Goal: Navigation & Orientation: Find specific page/section

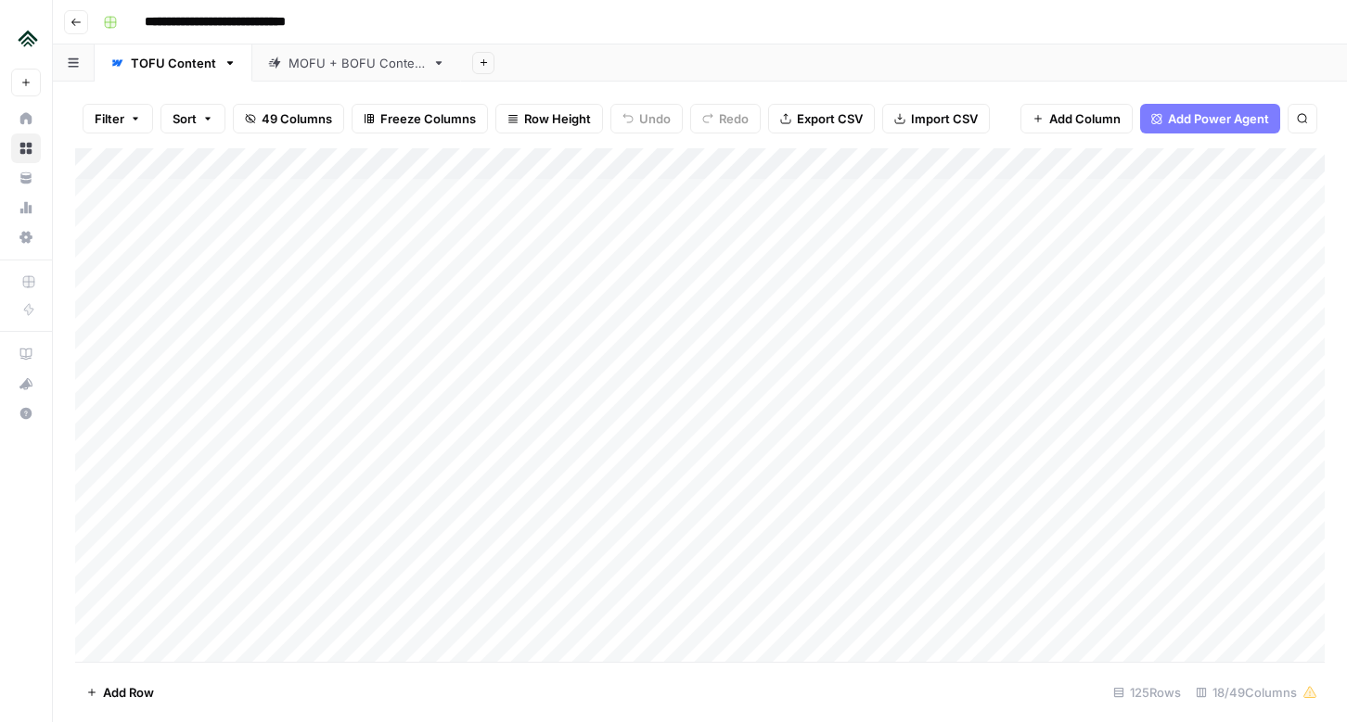
click at [24, 107] on link "Home" at bounding box center [26, 119] width 30 height 30
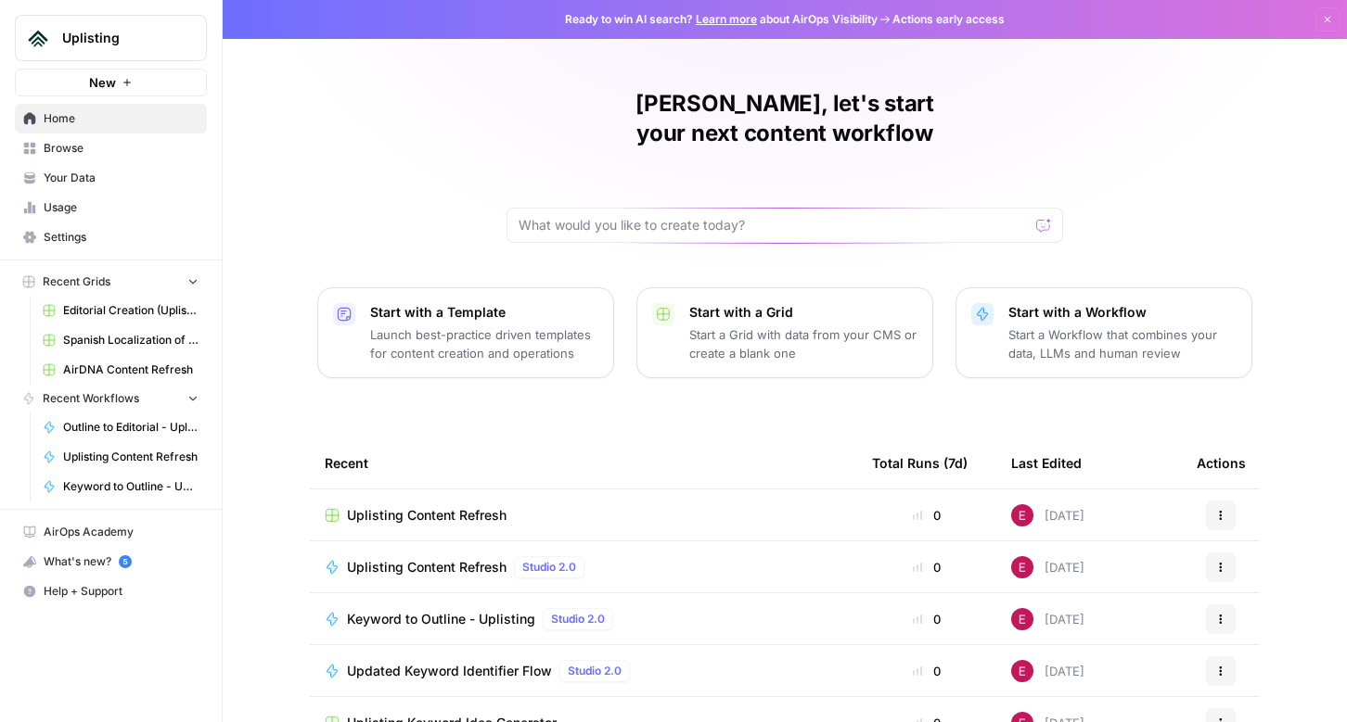
click at [97, 163] on link "Your Data" at bounding box center [111, 178] width 192 height 30
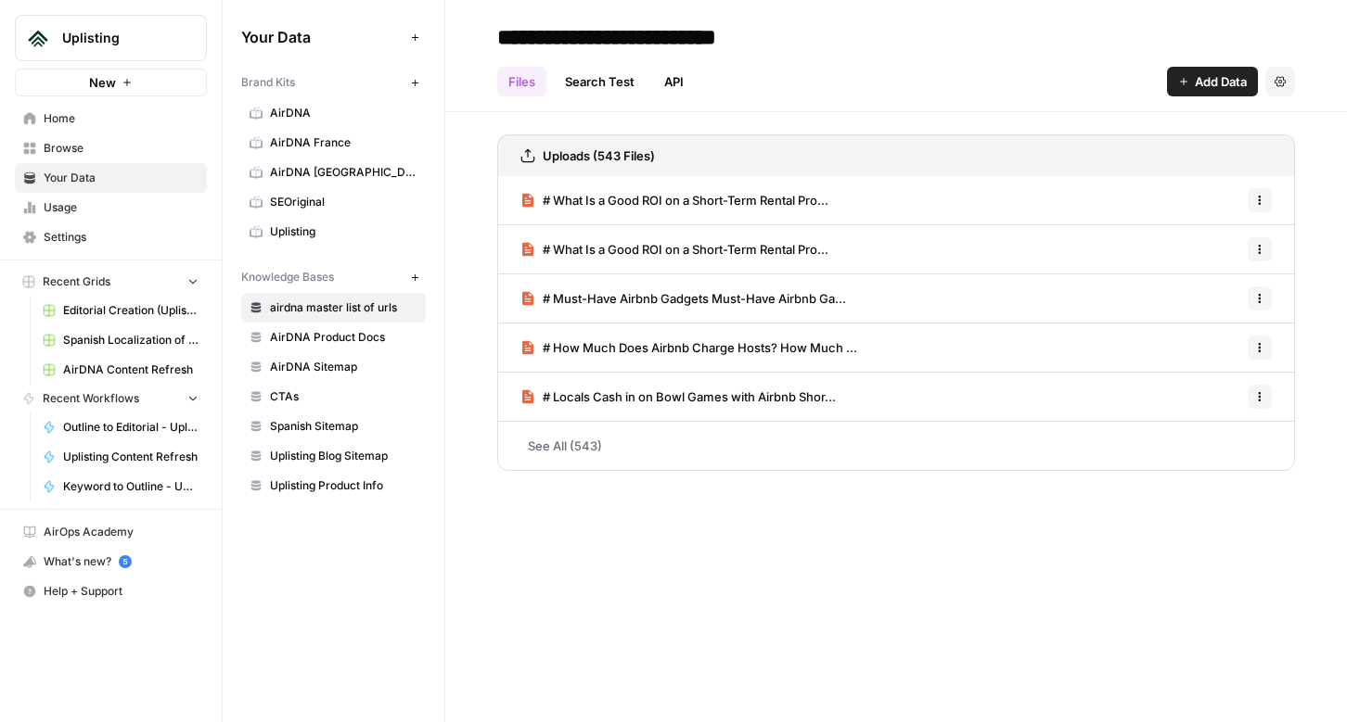
click at [319, 234] on span "Uplisting" at bounding box center [343, 231] width 147 height 17
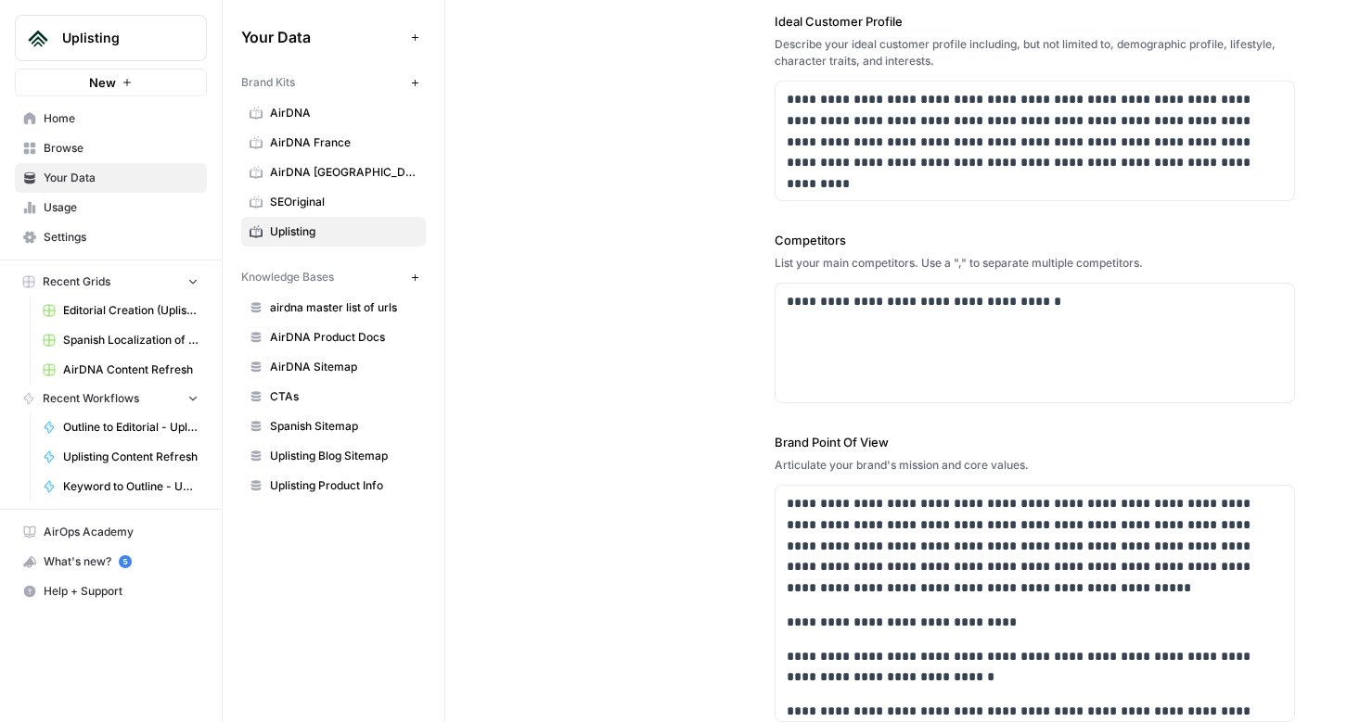
scroll to position [535, 0]
